Goal: Task Accomplishment & Management: Manage account settings

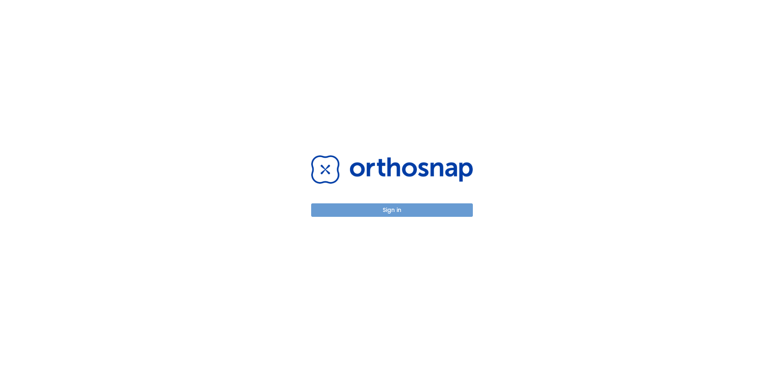
click at [470, 213] on button "Sign in" at bounding box center [392, 209] width 162 height 13
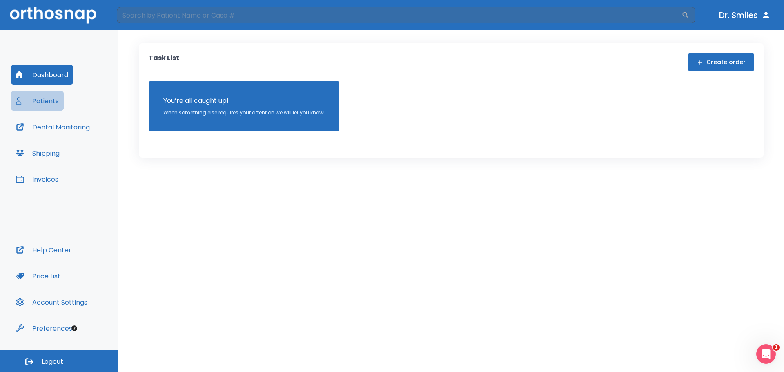
click at [53, 102] on button "Patients" at bounding box center [37, 101] width 53 height 20
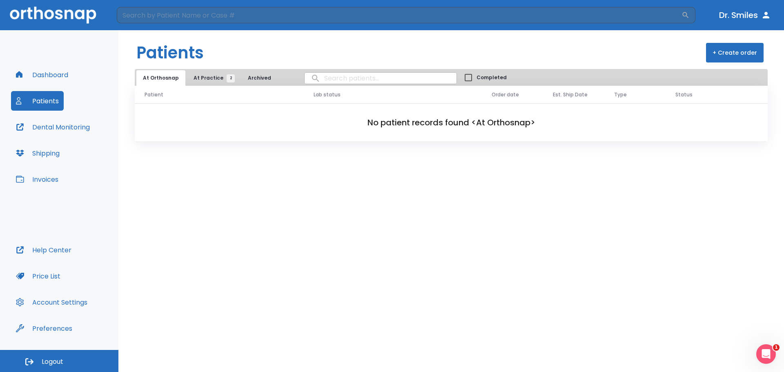
click at [217, 76] on span "At Practice 2" at bounding box center [212, 77] width 37 height 7
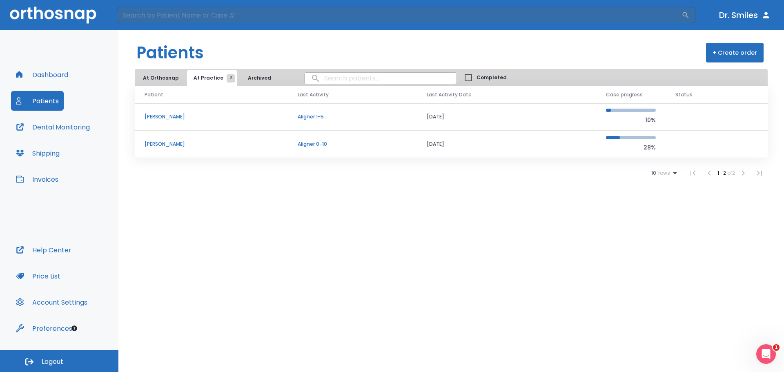
click at [264, 145] on p "[PERSON_NAME]" at bounding box center [212, 143] width 134 height 7
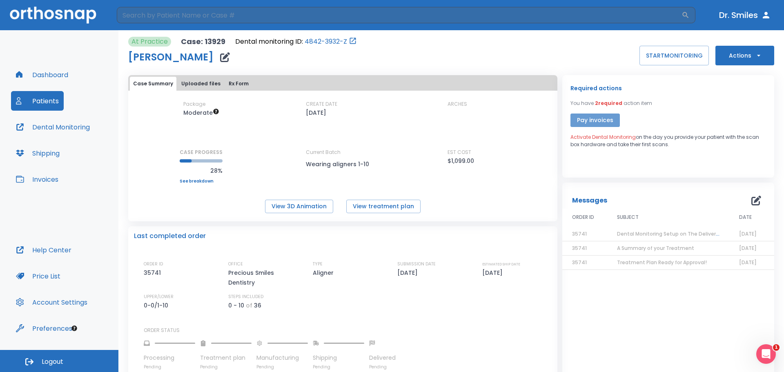
click at [606, 121] on button "Pay invoices" at bounding box center [594, 120] width 49 height 13
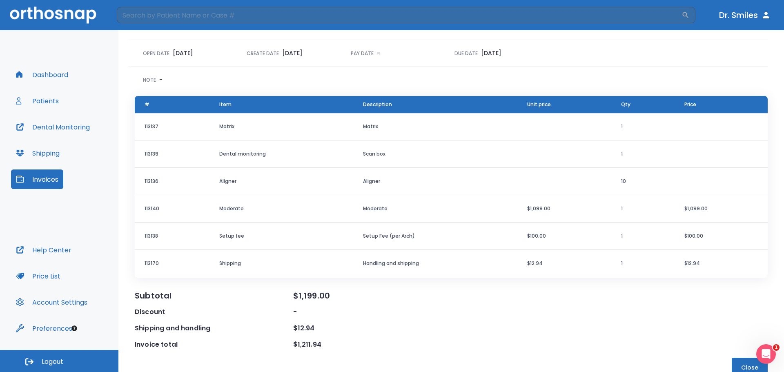
scroll to position [67, 0]
